Goal: Transaction & Acquisition: Book appointment/travel/reservation

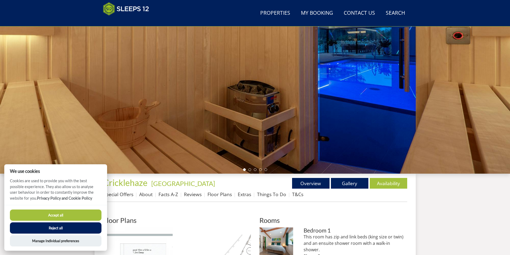
scroll to position [172, 0]
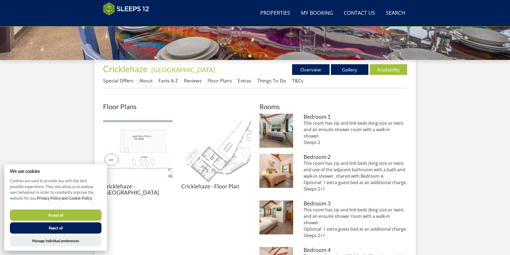
click at [64, 231] on button "Reject all" at bounding box center [56, 228] width 92 height 11
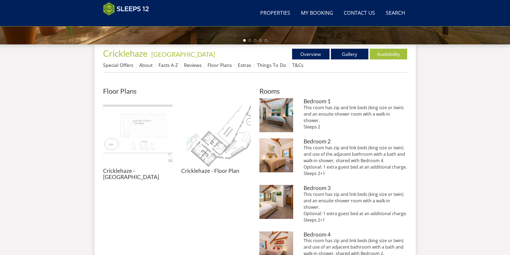
scroll to position [172, 0]
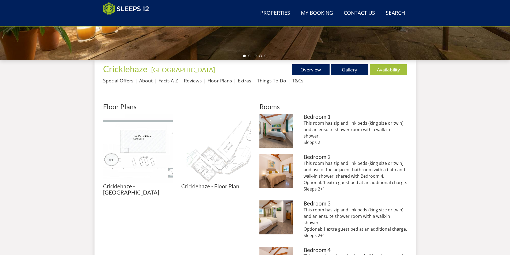
click at [198, 167] on img at bounding box center [216, 149] width 70 height 70
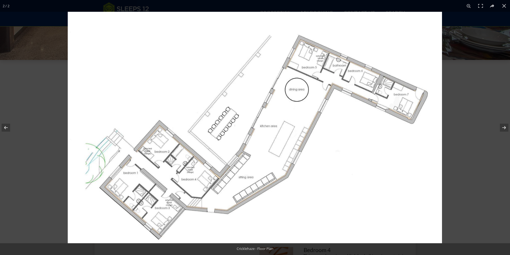
scroll to position [166, 0]
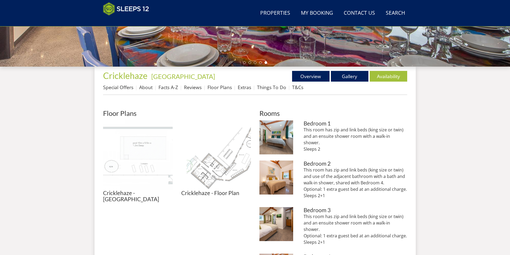
click at [143, 157] on img at bounding box center [138, 156] width 70 height 70
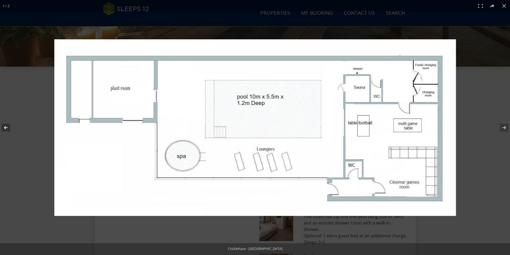
click at [4, 128] on button at bounding box center [9, 127] width 19 height 27
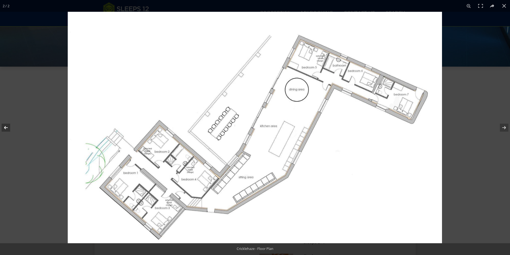
click at [4, 128] on button at bounding box center [9, 127] width 19 height 27
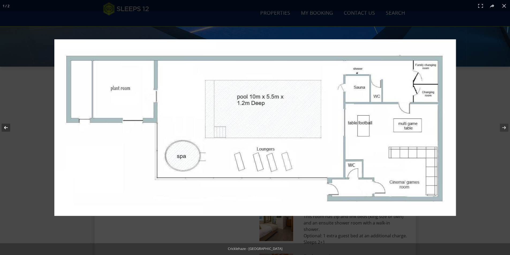
click at [4, 128] on button at bounding box center [9, 127] width 19 height 27
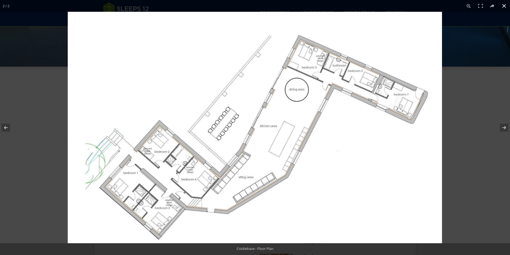
click at [508, 4] on button at bounding box center [505, 6] width 12 height 12
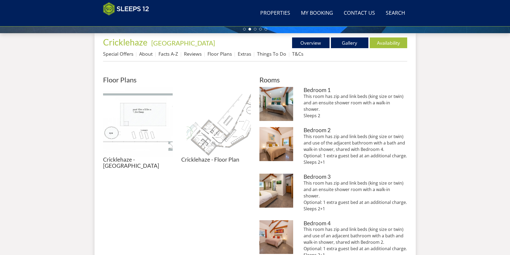
scroll to position [105, 0]
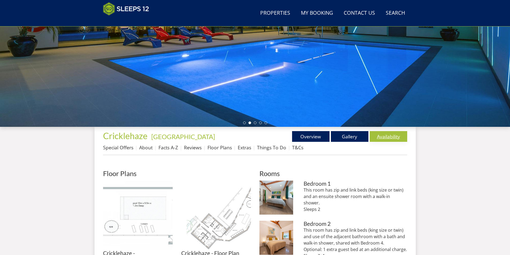
click at [390, 137] on link "Availability" at bounding box center [389, 136] width 38 height 11
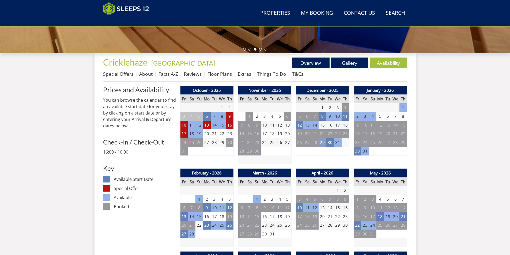
scroll to position [172, 0]
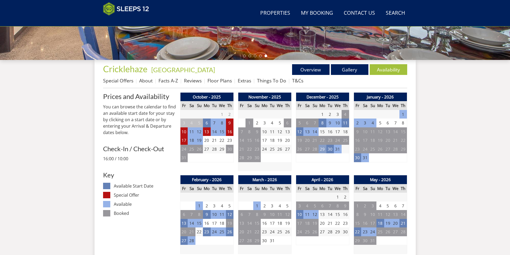
click at [322, 150] on td "29" at bounding box center [323, 149] width 8 height 9
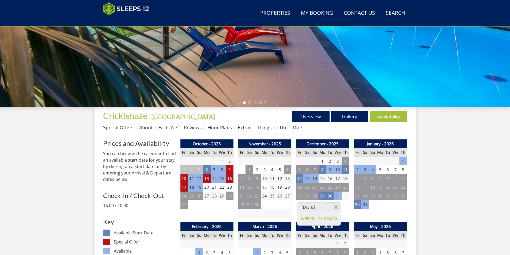
scroll to position [92, 0]
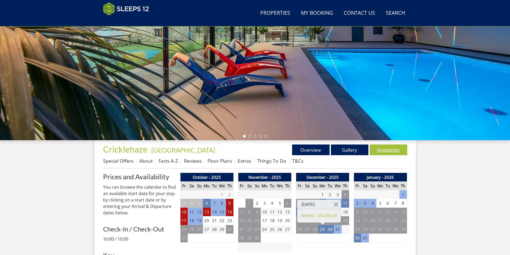
click at [383, 152] on link "Availability" at bounding box center [389, 150] width 38 height 11
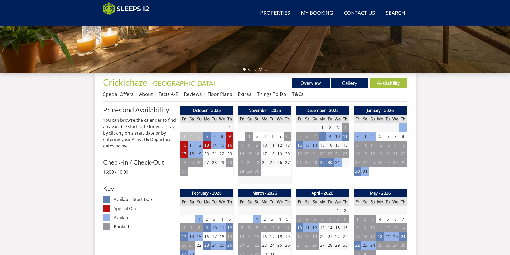
scroll to position [186, 0]
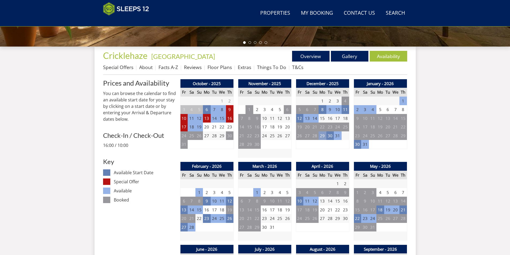
click at [323, 138] on td "29" at bounding box center [323, 136] width 8 height 9
click at [321, 158] on link "WEEKS - £9,200.00" at bounding box center [319, 159] width 36 height 6
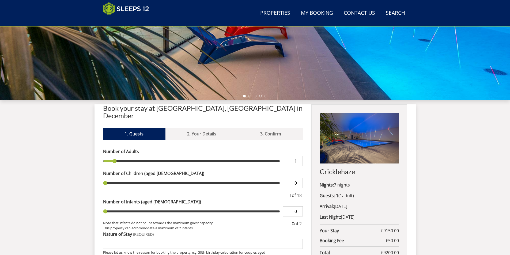
scroll to position [159, 0]
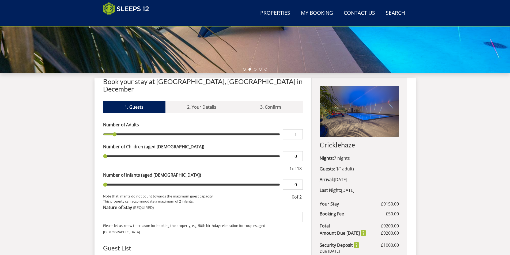
type input "2"
type input "3"
type input "4"
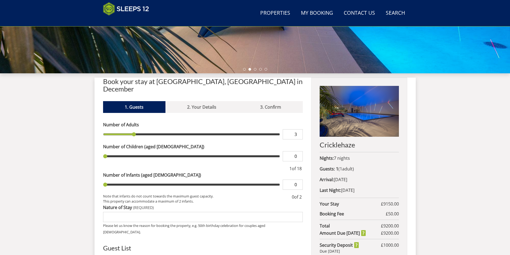
type input "4"
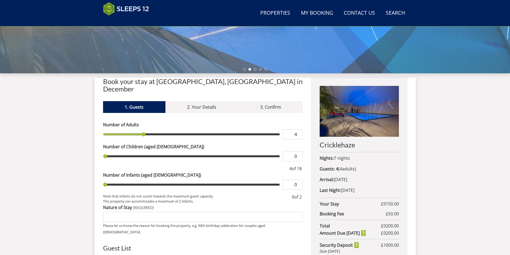
type input "5"
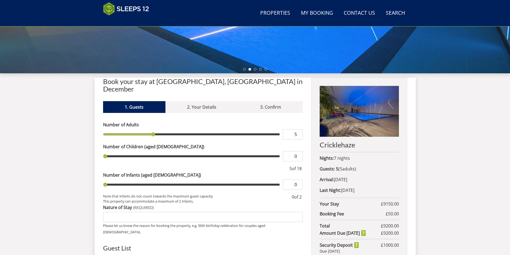
type input "6"
type input "7"
type input "8"
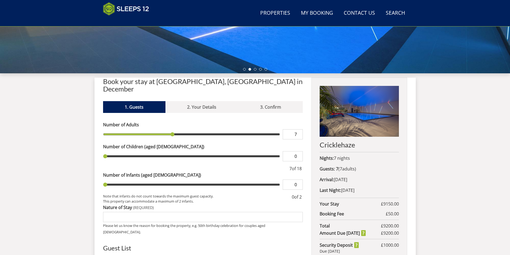
type input "8"
type input "9"
type input "10"
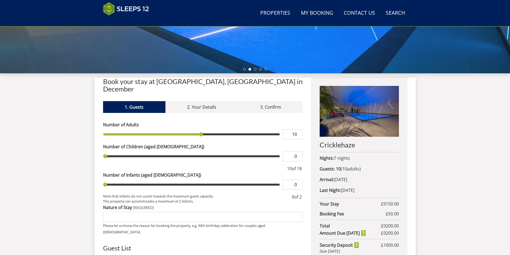
drag, startPoint x: 115, startPoint y: 125, endPoint x: 204, endPoint y: 135, distance: 90.3
type input "10"
click at [204, 135] on input "range" at bounding box center [191, 134] width 177 height 10
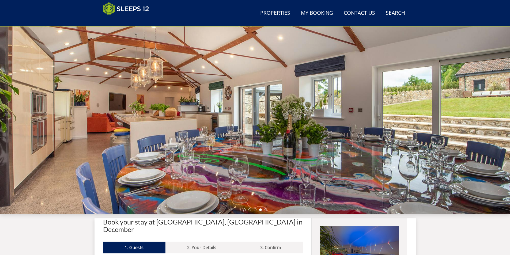
scroll to position [0, 0]
